Goal: Information Seeking & Learning: Find specific fact

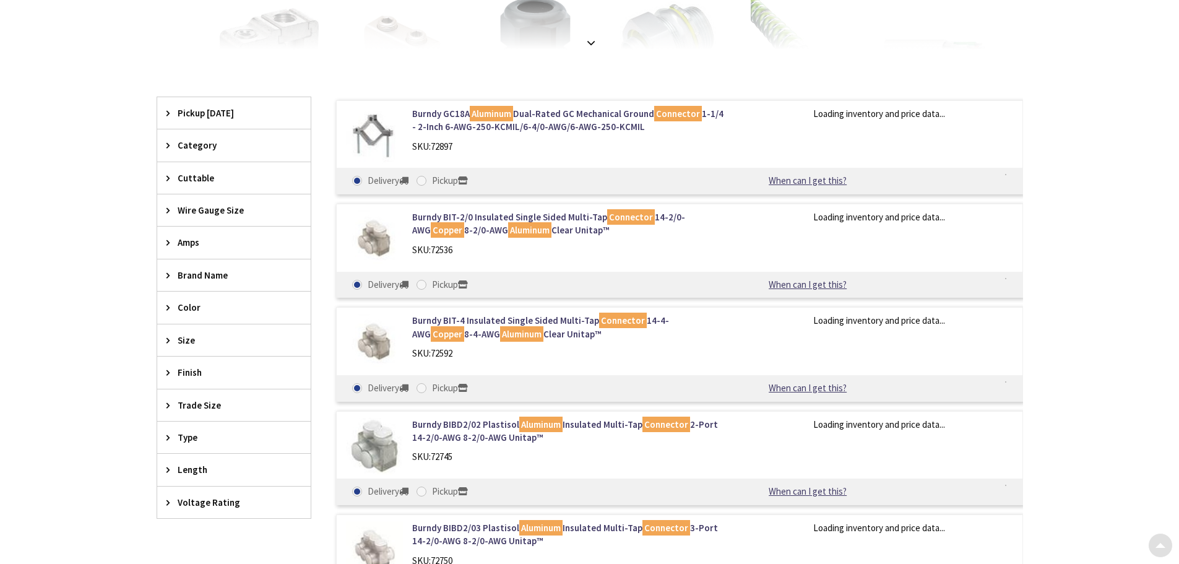
type input "[GEOGRAPHIC_DATA], [STREET_ADDRESS][PERSON_NAME]"
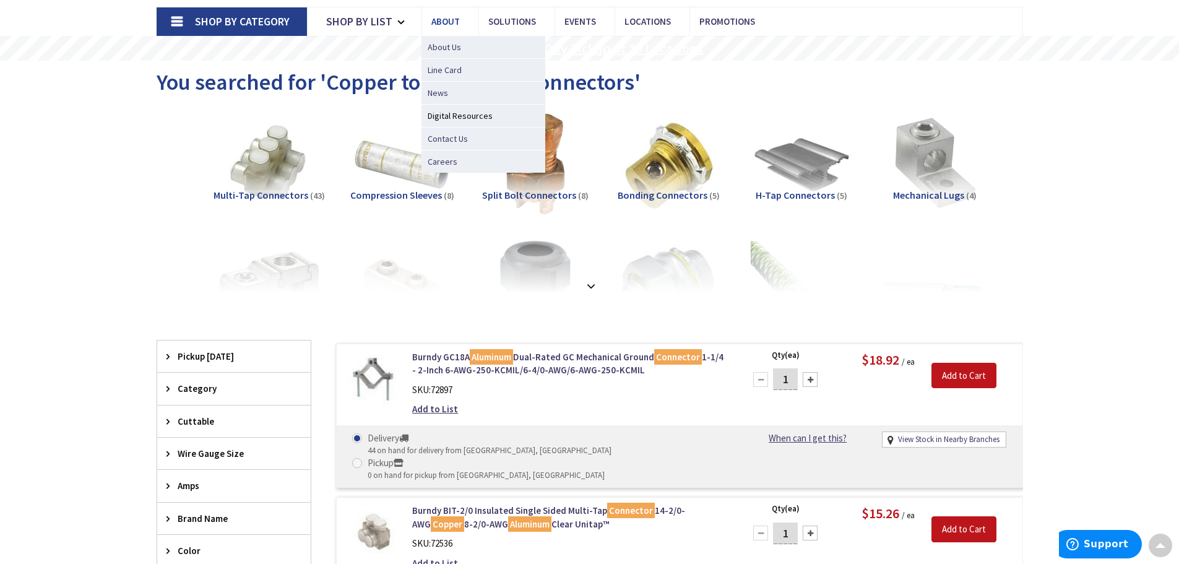
scroll to position [38, 0]
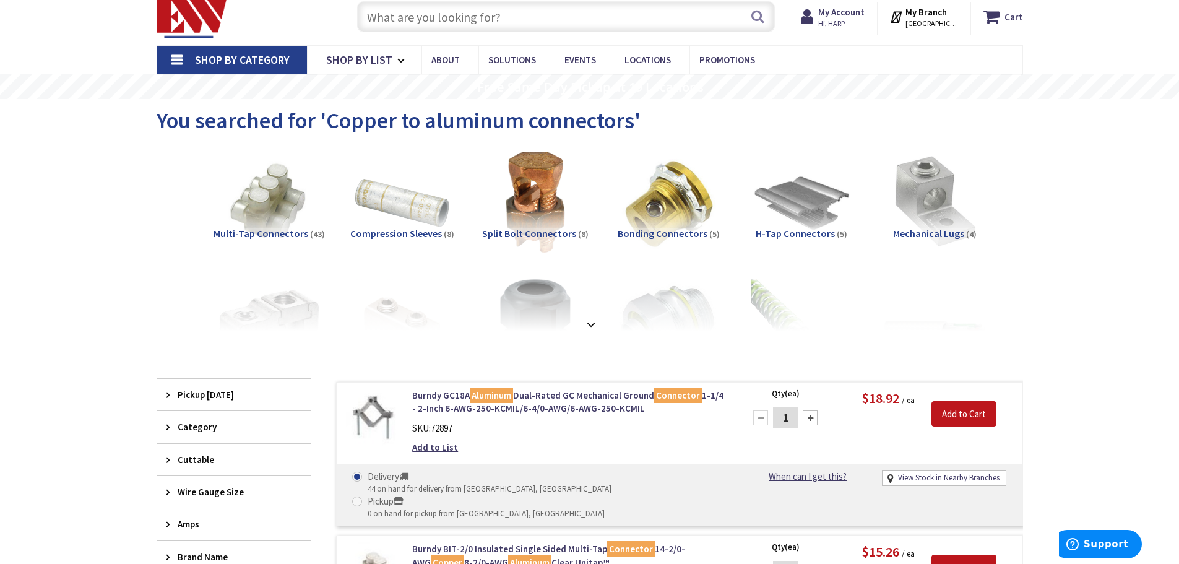
drag, startPoint x: 514, startPoint y: 28, endPoint x: 480, endPoint y: 25, distance: 34.1
click at [480, 25] on input "text" at bounding box center [566, 16] width 418 height 31
type input "alumicon"
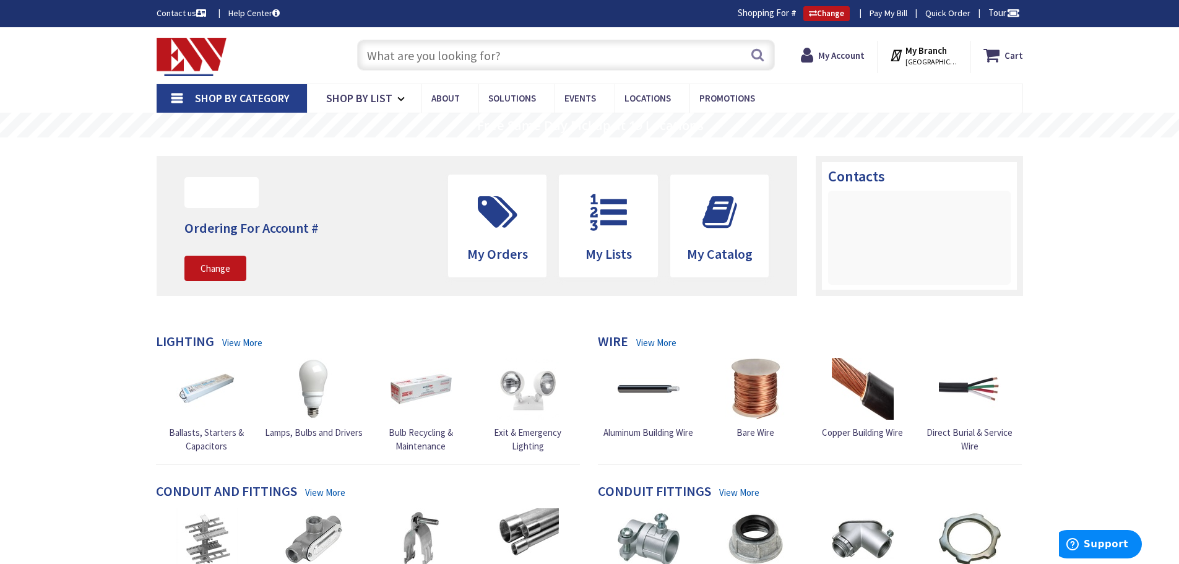
click at [559, 56] on input "text" at bounding box center [566, 55] width 418 height 31
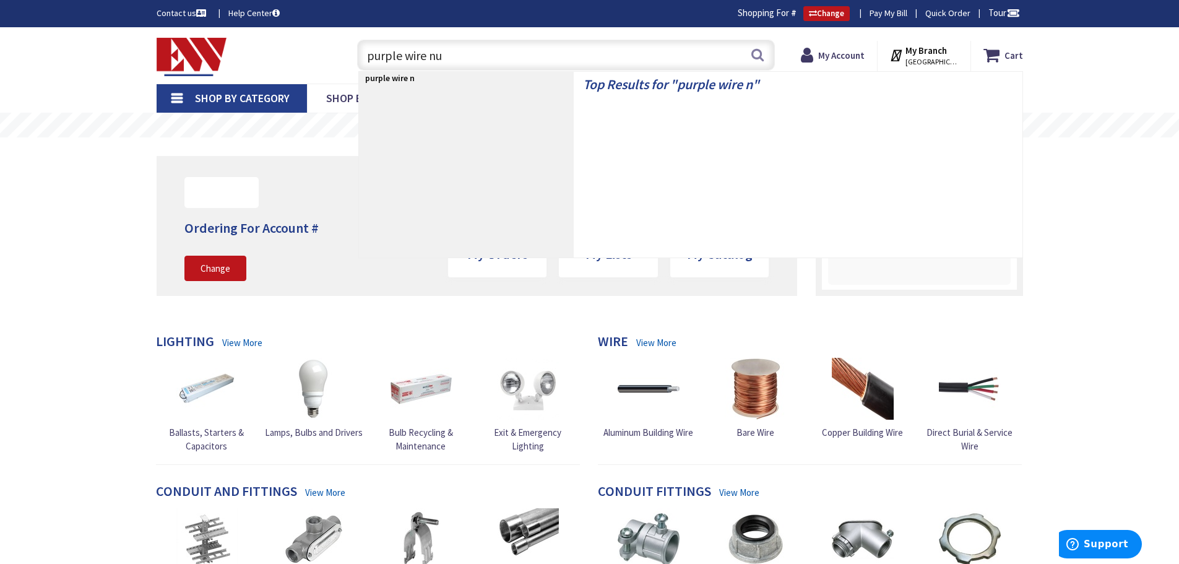
type input "purple wire nut"
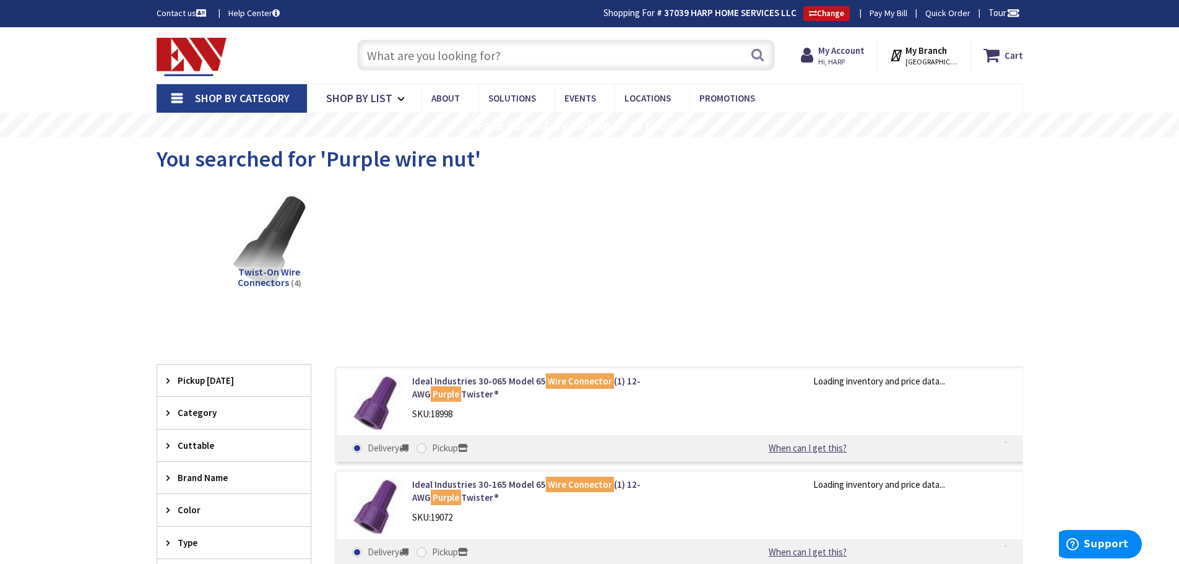
click at [587, 50] on input "text" at bounding box center [566, 55] width 418 height 31
paste input "IDE 30-265"
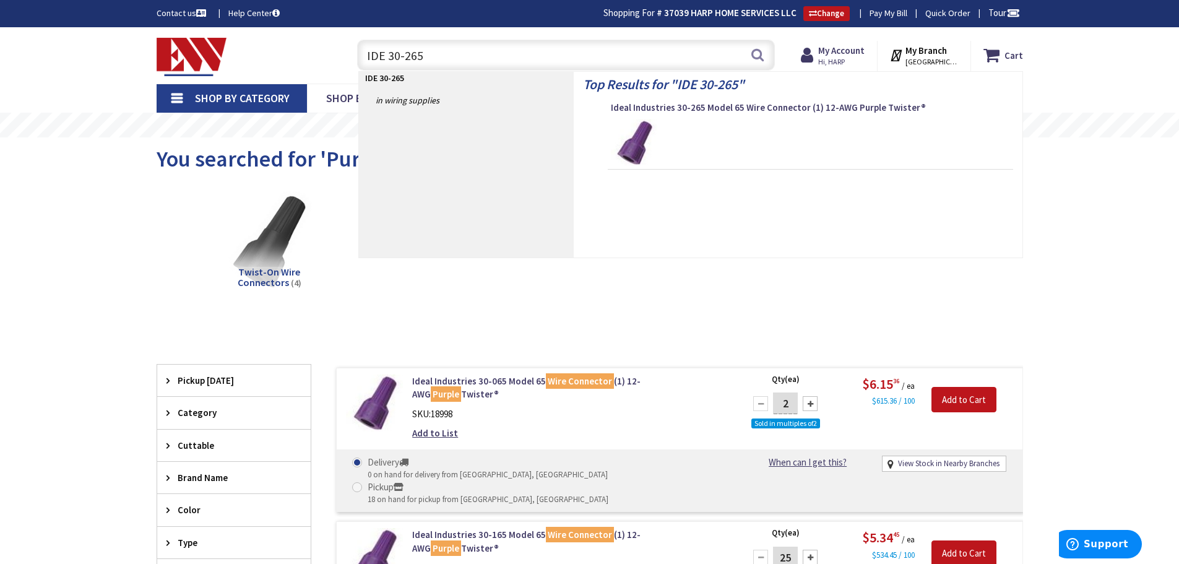
type input "IDE 30-265"
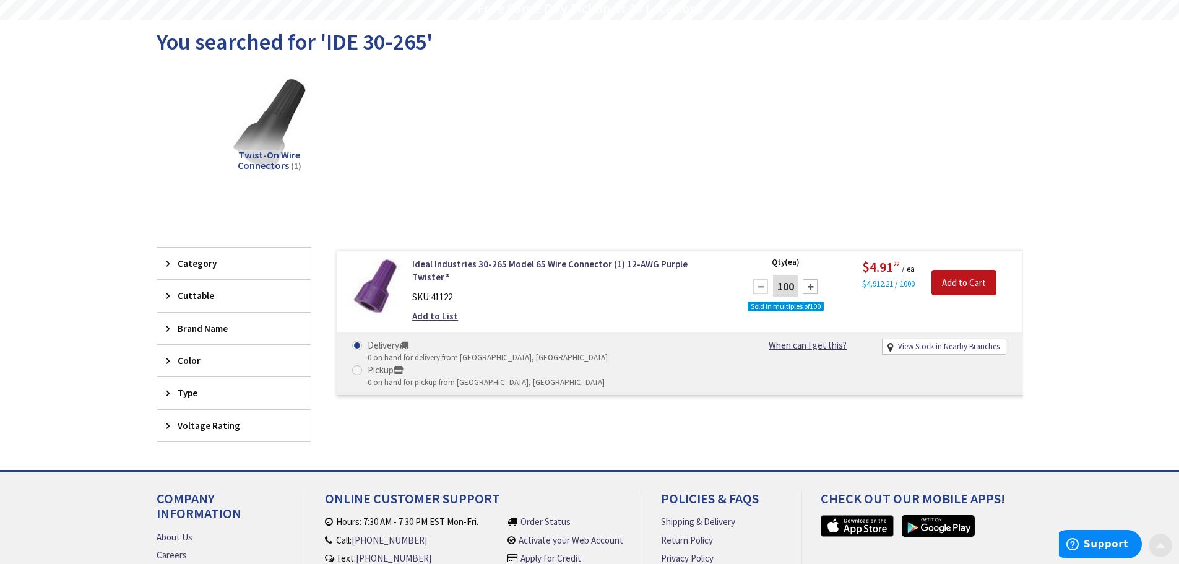
scroll to position [124, 0]
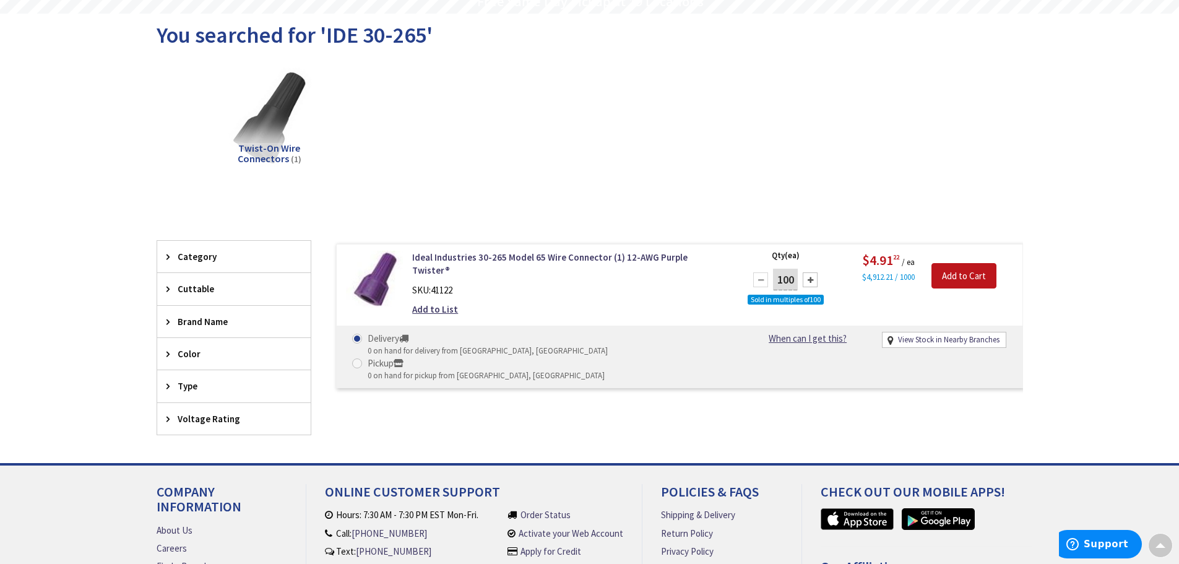
click at [662, 136] on div "Twist-On Wire Connectors (1)" at bounding box center [589, 126] width 823 height 133
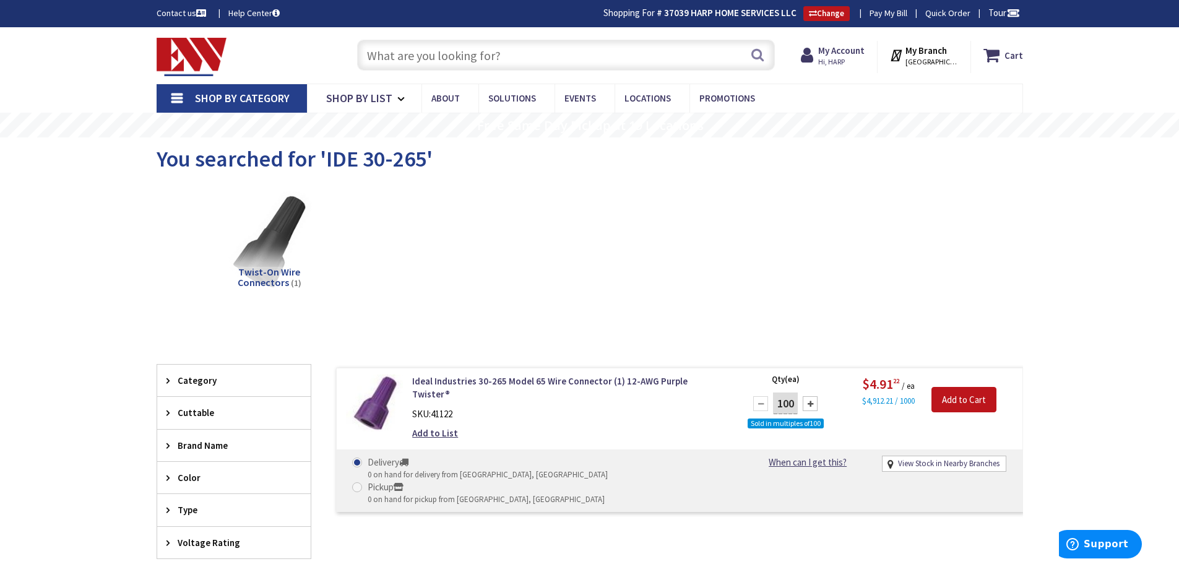
click at [735, 186] on div "Twist-On Wire Connectors (1)" at bounding box center [589, 250] width 823 height 133
